Goal: Transaction & Acquisition: Book appointment/travel/reservation

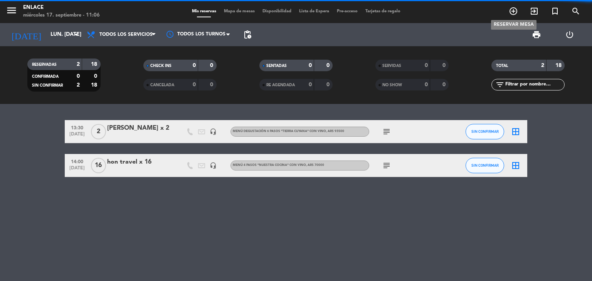
click at [508, 13] on span "add_circle_outline" at bounding box center [513, 11] width 21 height 13
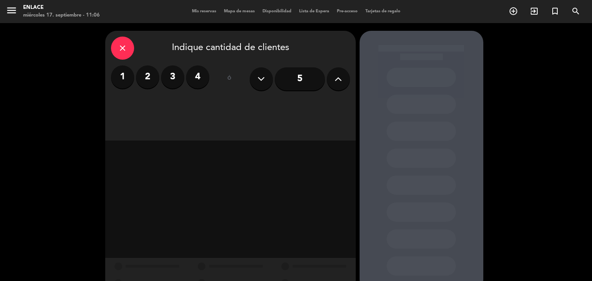
click at [124, 52] on icon "close" at bounding box center [122, 48] width 9 height 9
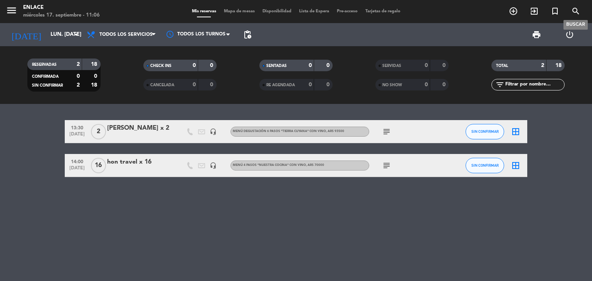
click at [576, 12] on icon "search" at bounding box center [575, 11] width 9 height 9
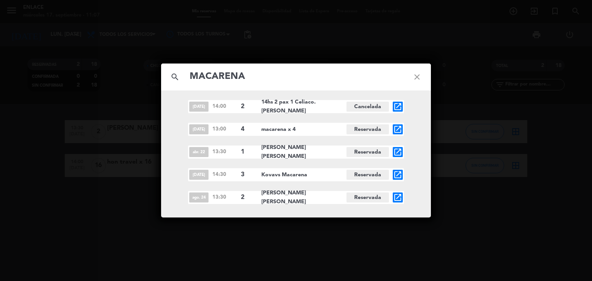
type input "MACARENA"
click at [438, 67] on div "search MACARENA close [DATE] 14:00 2 14hs 2 pax 1 Celiaco. [PERSON_NAME] y [PER…" at bounding box center [296, 140] width 592 height 281
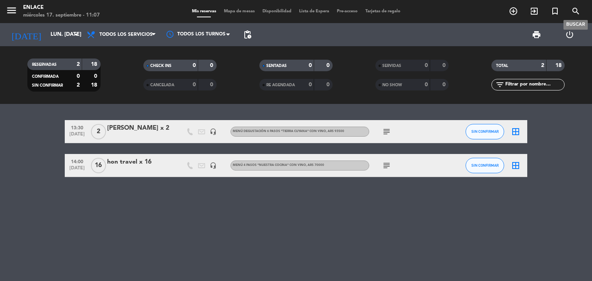
click at [568, 10] on span "search" at bounding box center [575, 11] width 21 height 13
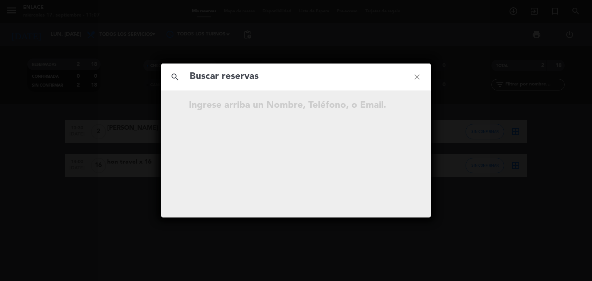
click at [272, 76] on input "text" at bounding box center [296, 77] width 214 height 16
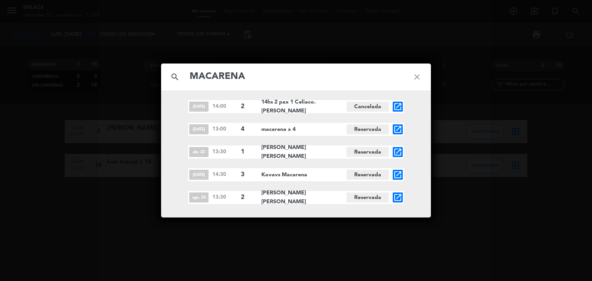
type input "MACARENA"
click at [420, 79] on icon "close" at bounding box center [417, 77] width 28 height 28
click at [418, 78] on icon "close" at bounding box center [417, 77] width 28 height 28
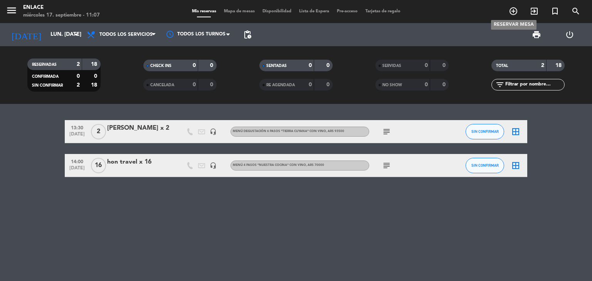
click at [517, 12] on icon "add_circle_outline" at bounding box center [512, 11] width 9 height 9
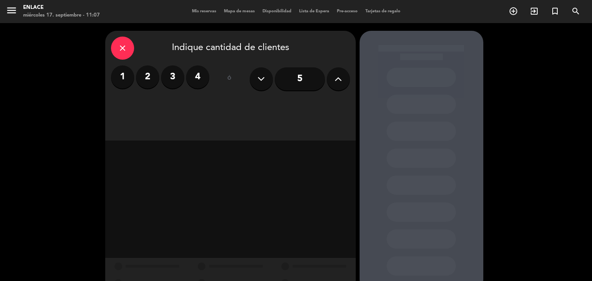
click at [200, 77] on label "4" at bounding box center [197, 76] width 23 height 23
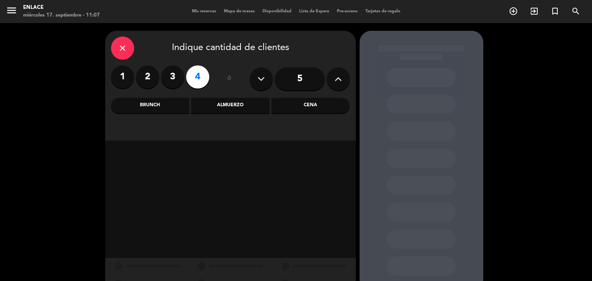
click at [228, 104] on div "Almuerzo" at bounding box center [230, 105] width 78 height 15
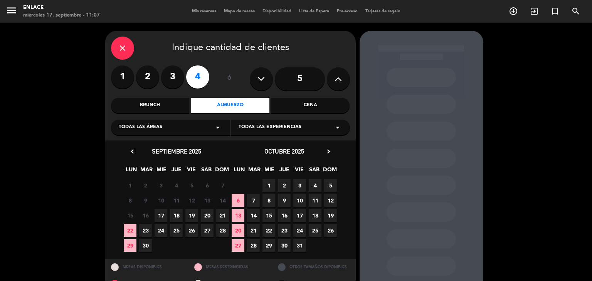
click at [160, 215] on span "17" at bounding box center [160, 215] width 13 height 13
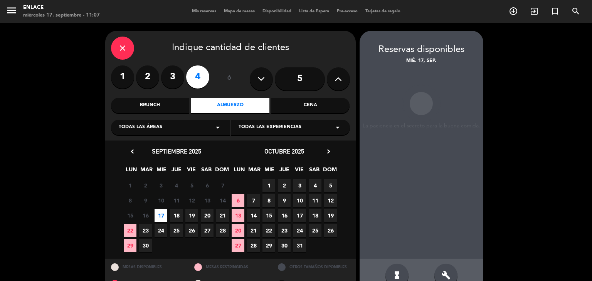
scroll to position [18, 0]
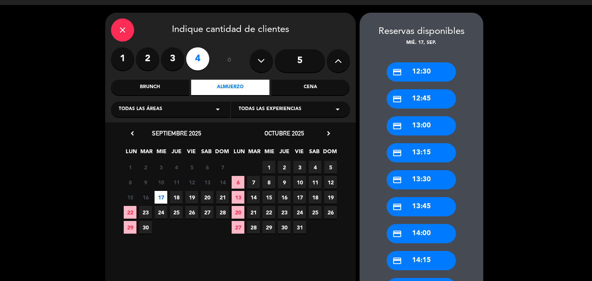
click at [411, 173] on div "credit_card 13:30" at bounding box center [420, 179] width 69 height 19
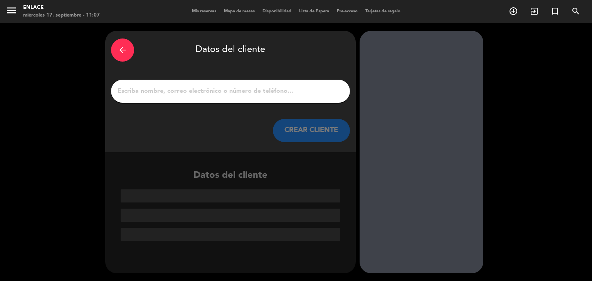
click at [235, 92] on input "1" at bounding box center [230, 91] width 227 height 11
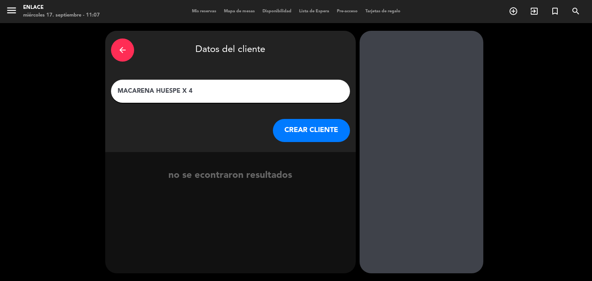
click at [183, 87] on input "MACARENA HUESPE X 4" at bounding box center [230, 91] width 227 height 11
click at [180, 88] on input "MACARENA HUESPE X 4" at bounding box center [230, 91] width 227 height 11
type input "MACARENA HUESPED X 4"
click at [294, 122] on button "CREAR CLIENTE" at bounding box center [311, 130] width 77 height 23
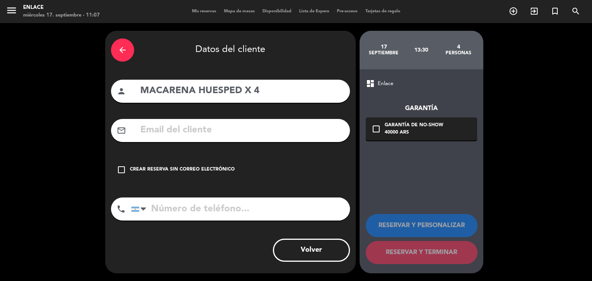
click at [143, 165] on div "check_box_outline_blank Crear reserva sin correo electrónico" at bounding box center [230, 169] width 239 height 23
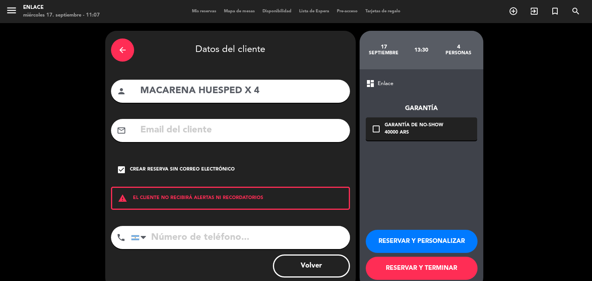
click at [391, 235] on button "RESERVAR Y PERSONALIZAR" at bounding box center [422, 241] width 112 height 23
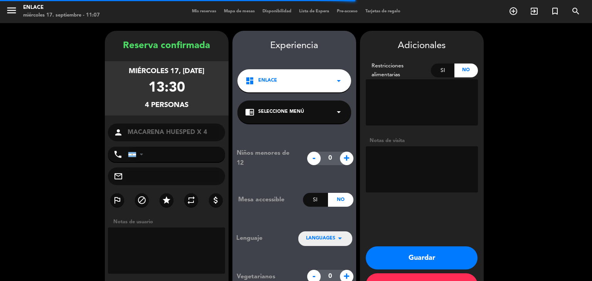
scroll to position [27, 0]
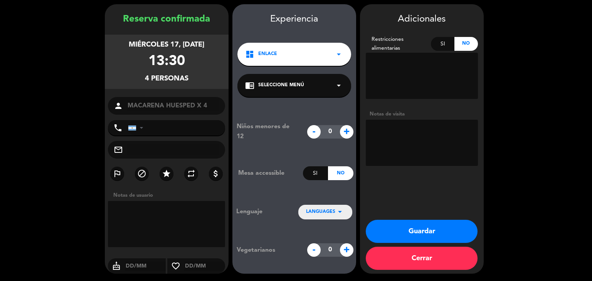
click at [407, 226] on button "Guardar" at bounding box center [422, 231] width 112 height 23
